Goal: Transaction & Acquisition: Purchase product/service

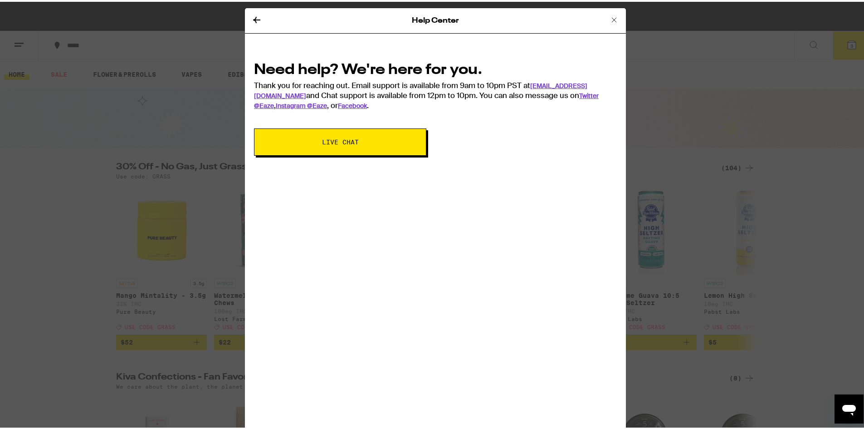
click at [609, 15] on icon at bounding box center [614, 18] width 11 height 11
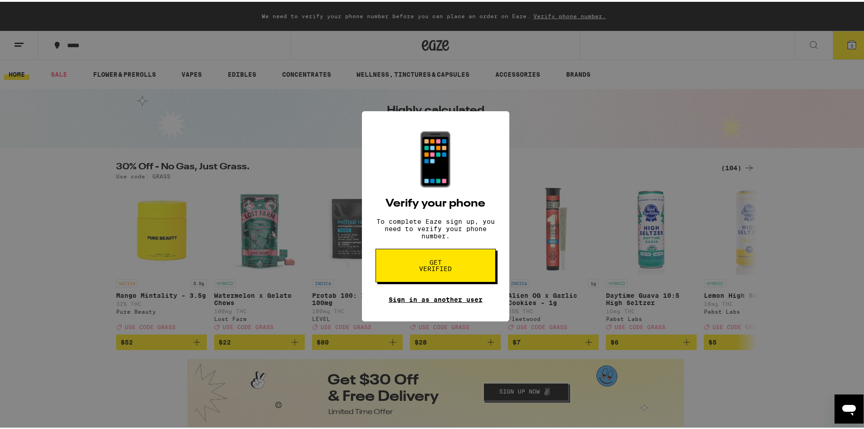
click at [407, 301] on link "Sign in as another user" at bounding box center [436, 297] width 94 height 7
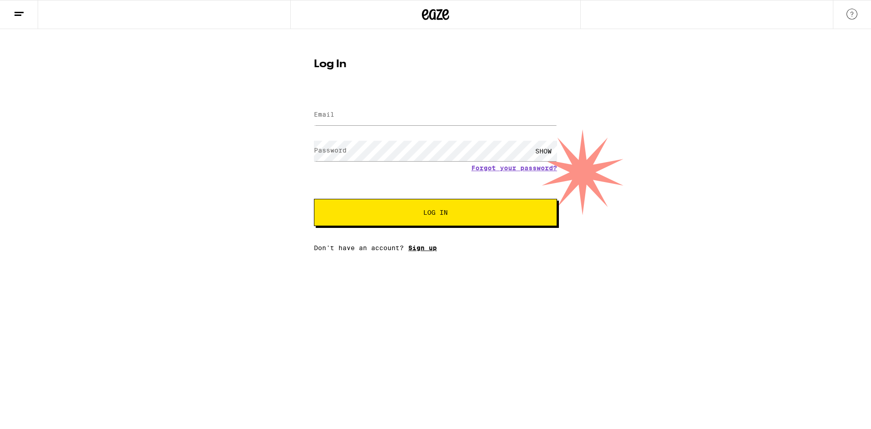
click at [417, 251] on link "Sign up" at bounding box center [422, 247] width 29 height 7
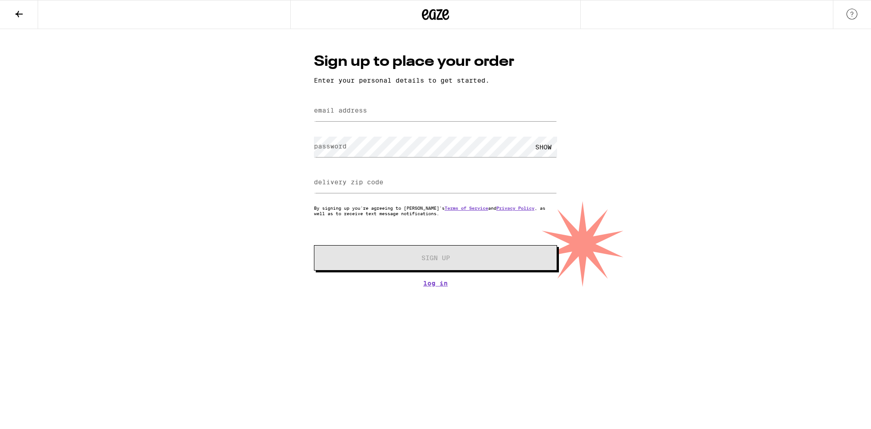
click at [343, 113] on label "email address" at bounding box center [340, 110] width 53 height 7
type input "sophiekat03192011@gmail.com"
click at [331, 146] on label "password" at bounding box center [330, 145] width 33 height 7
click at [547, 148] on div "SHOW" at bounding box center [543, 147] width 27 height 20
click at [347, 184] on label "delivery zip code" at bounding box center [348, 181] width 69 height 7
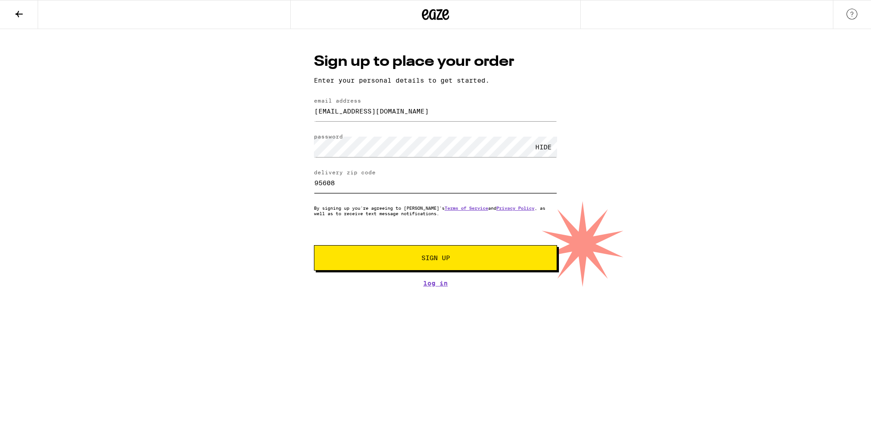
type input "95608"
click at [379, 261] on span "Sign Up" at bounding box center [435, 258] width 181 height 6
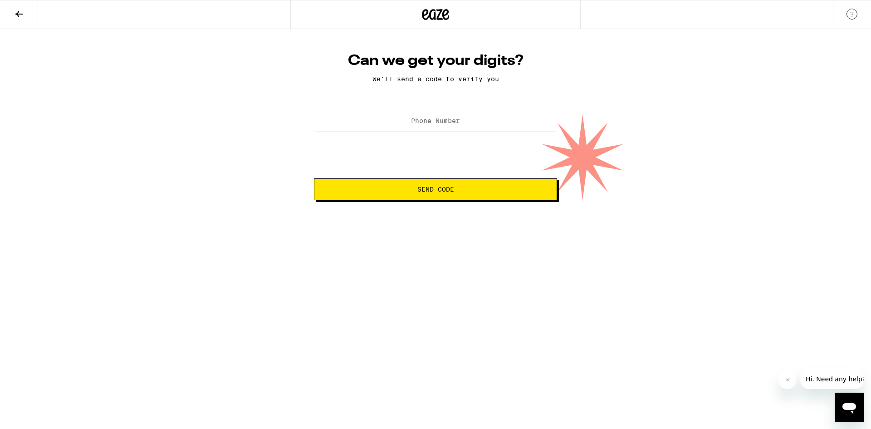
click at [448, 119] on label "Phone Number" at bounding box center [435, 120] width 49 height 7
type input "(916) 914-5259"
click at [425, 187] on span "Send Code" at bounding box center [435, 189] width 37 height 6
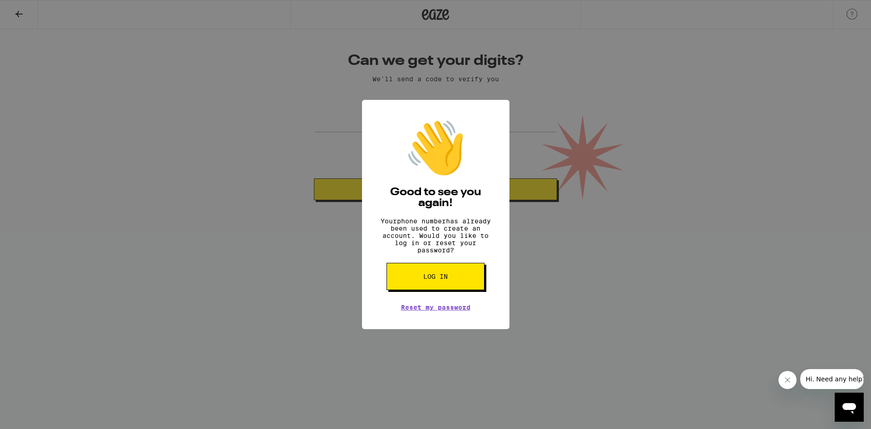
click at [412, 282] on button "Log in" at bounding box center [436, 276] width 98 height 27
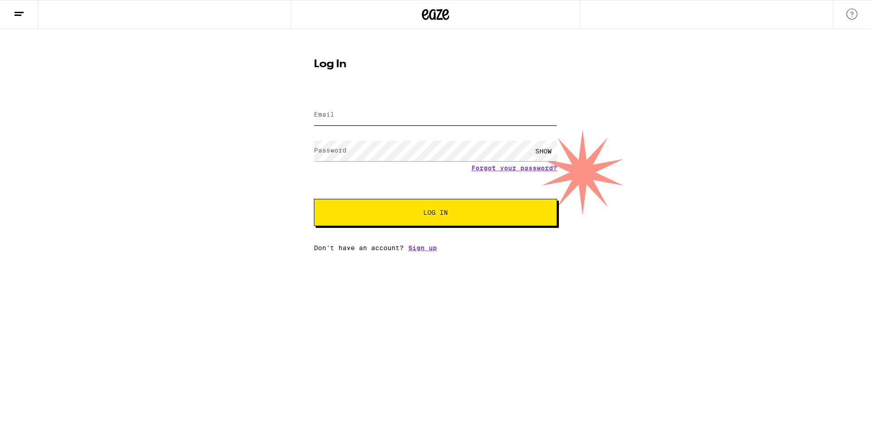
click at [402, 113] on input "Email" at bounding box center [435, 115] width 243 height 20
click at [403, 119] on input "Email" at bounding box center [435, 115] width 243 height 20
type input "sophiekat03192011@gmail.com"
click at [537, 151] on div "SHOW" at bounding box center [543, 151] width 27 height 20
click at [329, 214] on button "Log In" at bounding box center [435, 212] width 243 height 27
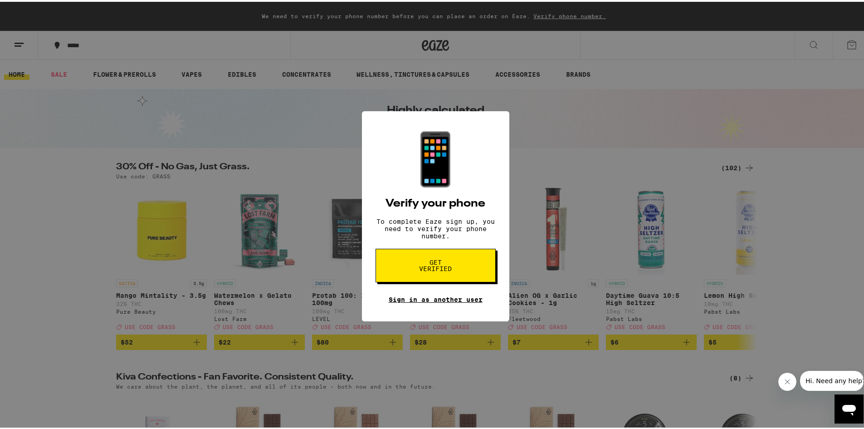
click at [427, 301] on link "Sign in as another user" at bounding box center [436, 297] width 94 height 7
